Goal: Register for event/course

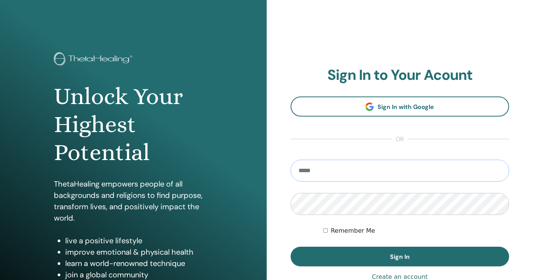
type input "**********"
click at [399, 257] on button "Sign In" at bounding box center [399, 257] width 219 height 20
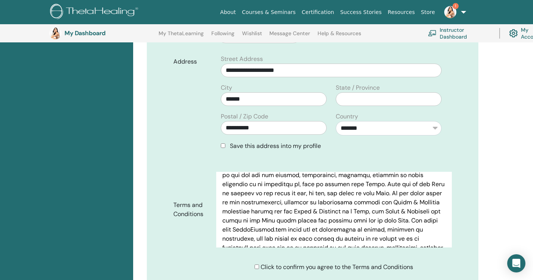
scroll to position [177, 0]
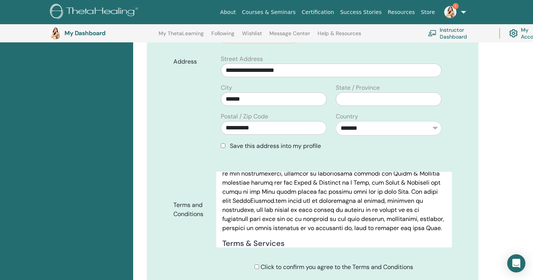
click at [258, 272] on div "Click to confirm you agree to the Terms and Conditions" at bounding box center [333, 267] width 158 height 9
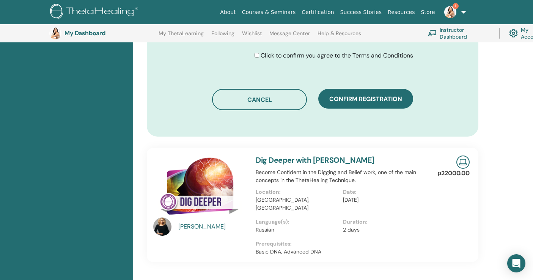
scroll to position [464, 0]
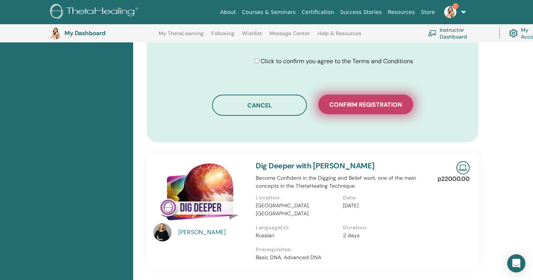
click at [370, 105] on span "Confirm registration" at bounding box center [365, 105] width 73 height 8
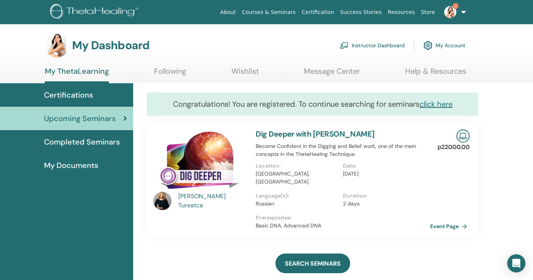
click at [453, 11] on img at bounding box center [450, 12] width 12 height 12
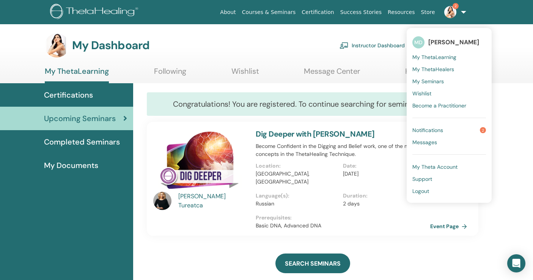
click at [434, 56] on span "My ThetaLearning" at bounding box center [434, 57] width 44 height 7
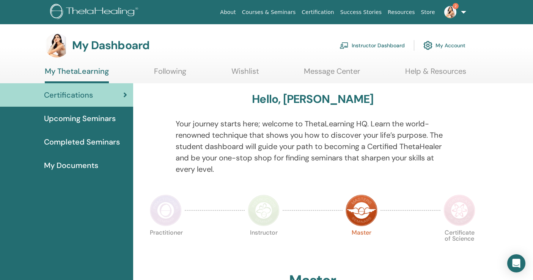
click at [400, 44] on link "Instructor Dashboard" at bounding box center [371, 45] width 65 height 17
